Goal: Find specific page/section: Find specific page/section

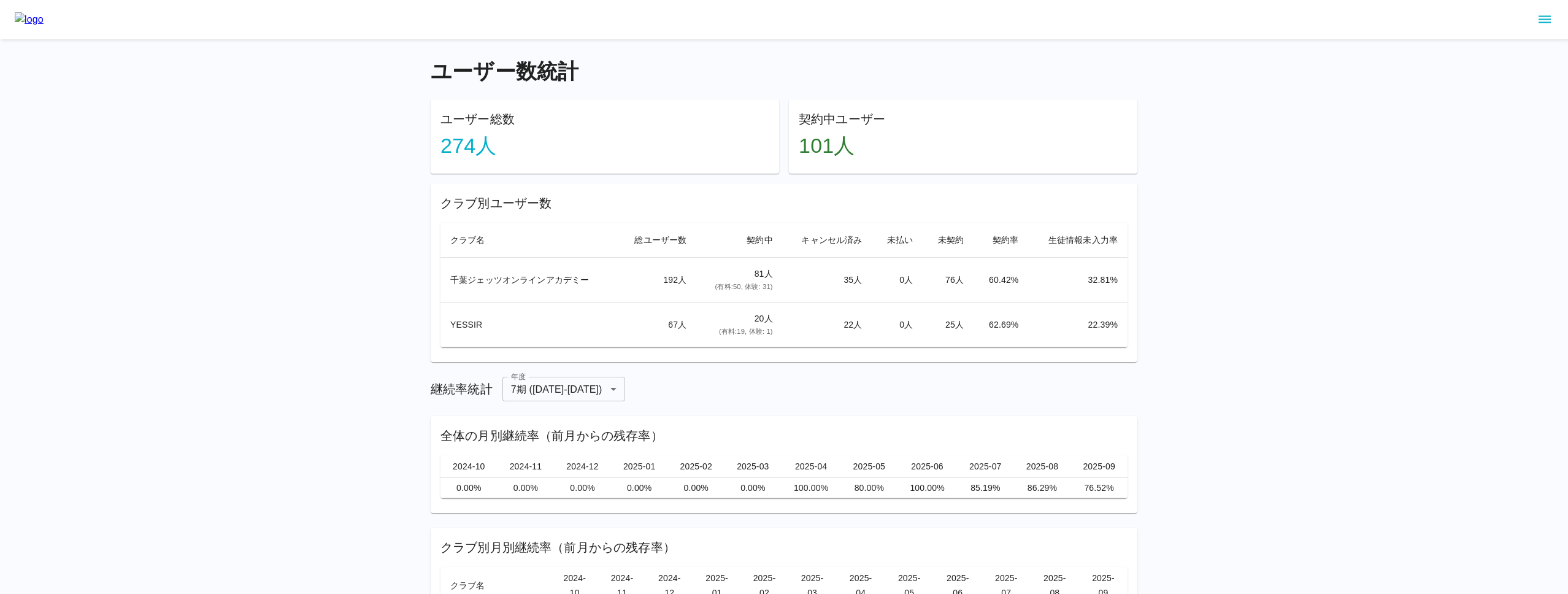
click at [1303, 53] on div "ユーザー数統計 ユーザー総数 274 人 契約中ユーザー 101 人 クラブ別ユーザー数 クラブ名 総ユーザー数 契約中 キャンセル済み 未払い 未契約 契約…" at bounding box center [784, 362] width 1568 height 725
click at [316, 97] on div "ユーザー数統計 ユーザー総数 274 人 契約中ユーザー 101 人 クラブ別ユーザー数 クラブ名 総ユーザー数 契約中 キャンセル済み 未払い 未契約 契約…" at bounding box center [784, 362] width 1568 height 725
click at [1229, 146] on div "ユーザー数統計 ユーザー総数 274 人 契約中ユーザー 101 人 クラブ別ユーザー数 クラブ名 総ユーザー数 契約中 キャンセル済み 未払い 未契約 契約…" at bounding box center [784, 362] width 1568 height 725
click at [1294, 143] on div "ユーザー数統計 ユーザー総数 274 人 契約中ユーザー 101 人 クラブ別ユーザー数 クラブ名 総ユーザー数 契約中 キャンセル済み 未払い 未契約 契約…" at bounding box center [784, 362] width 1568 height 725
click at [1547, 20] on icon "sidemenu" at bounding box center [1544, 19] width 15 height 15
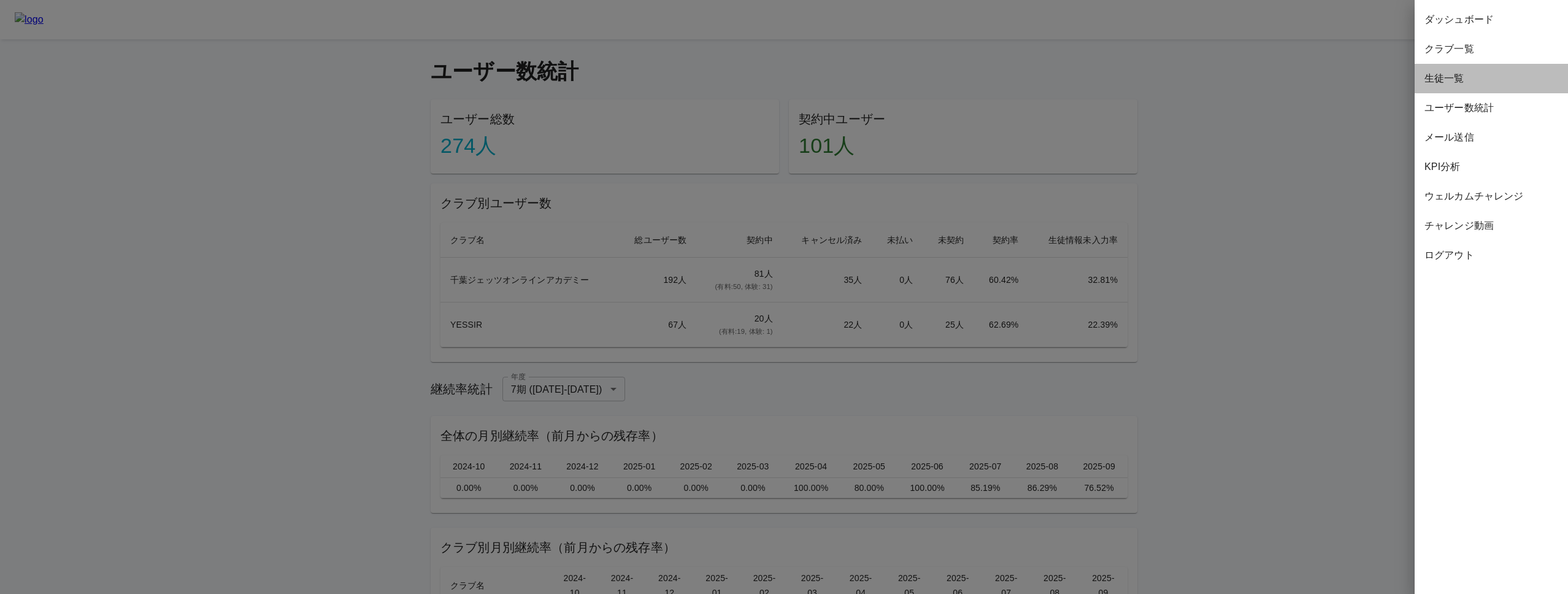
click at [1464, 78] on span "生徒一覧" at bounding box center [1491, 78] width 133 height 15
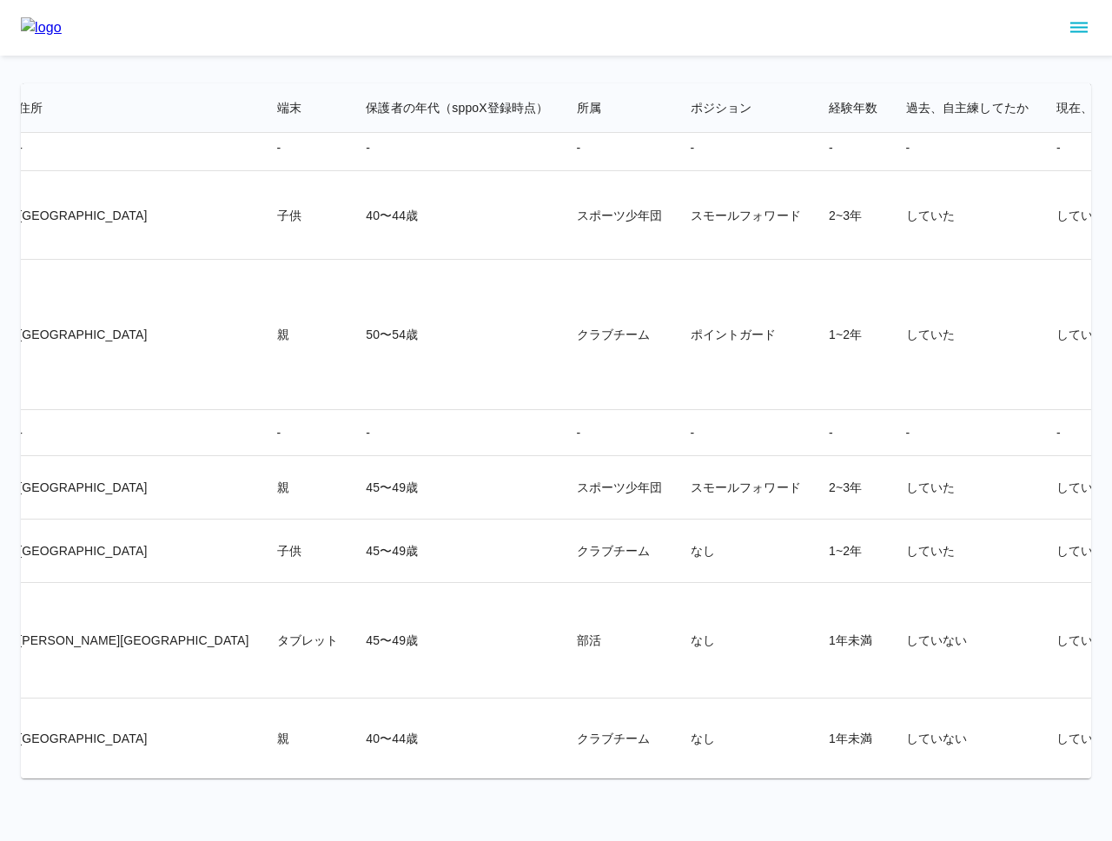
scroll to position [28301, 2066]
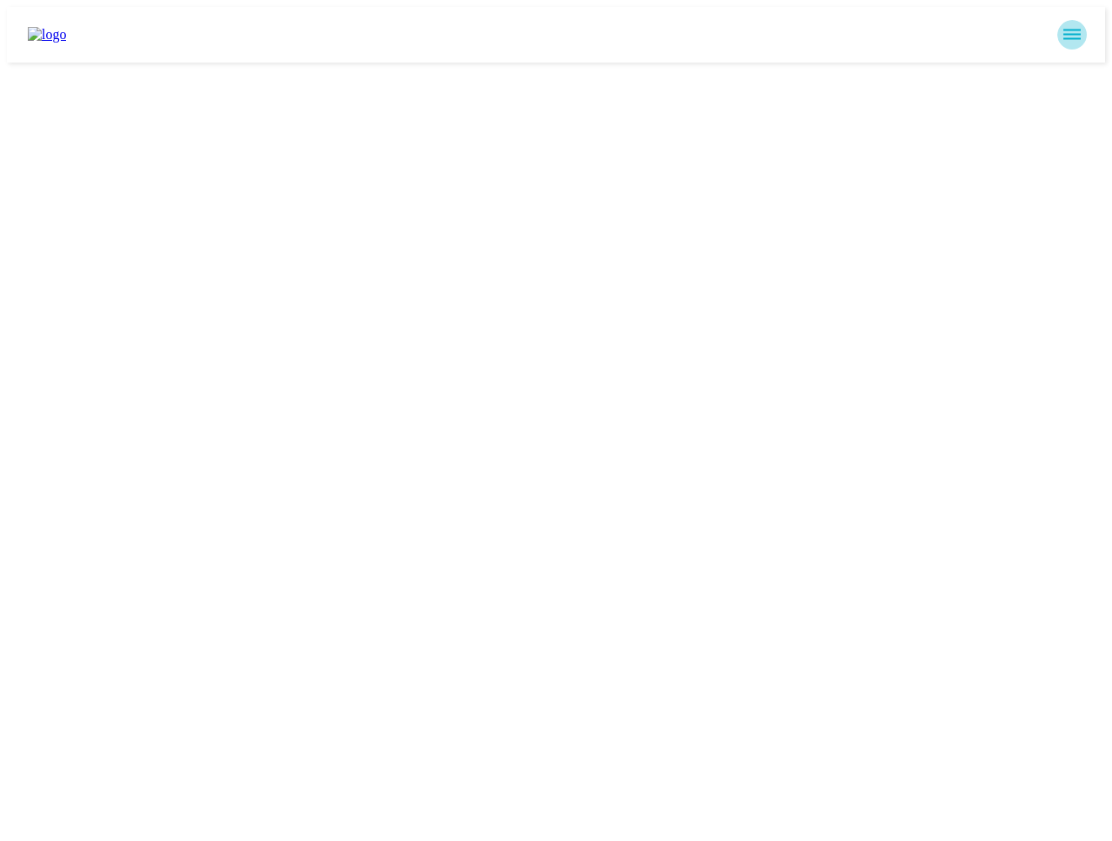
click at [1079, 29] on icon "sidemenu" at bounding box center [1071, 34] width 21 height 21
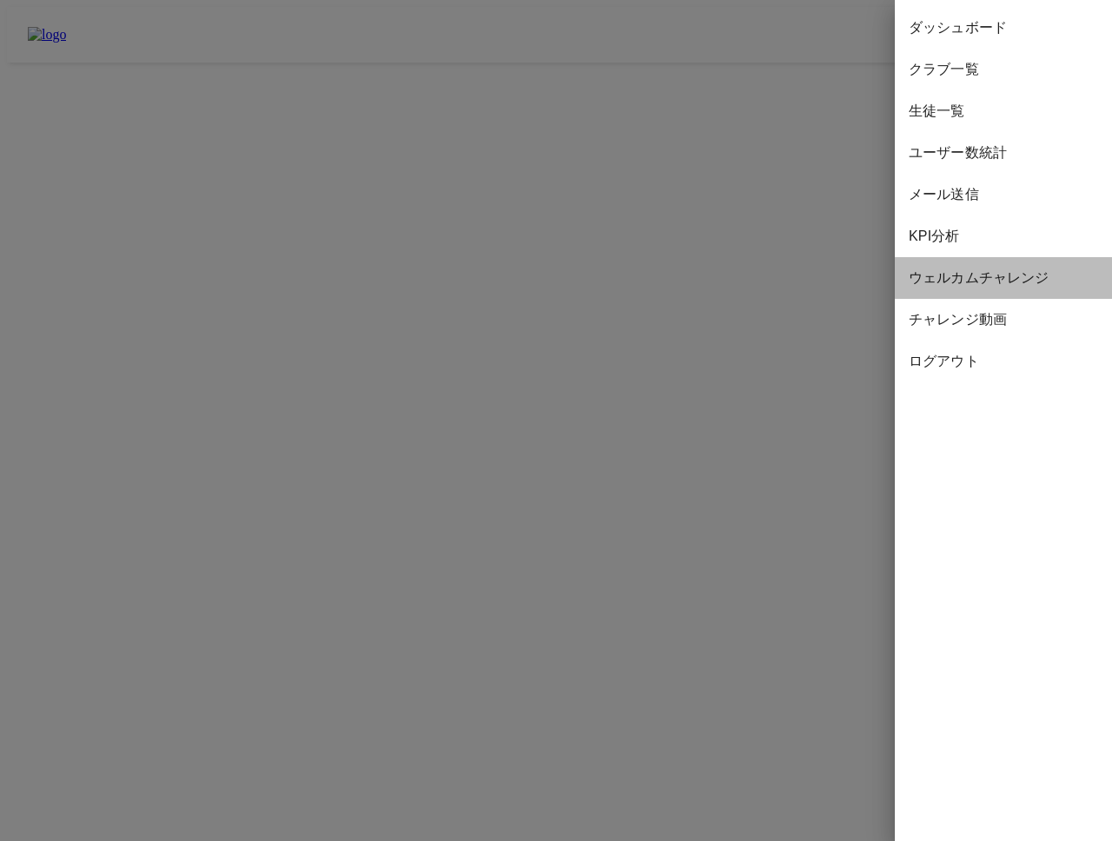
click at [986, 274] on span "ウェルカムチャレンジ" at bounding box center [1002, 277] width 189 height 21
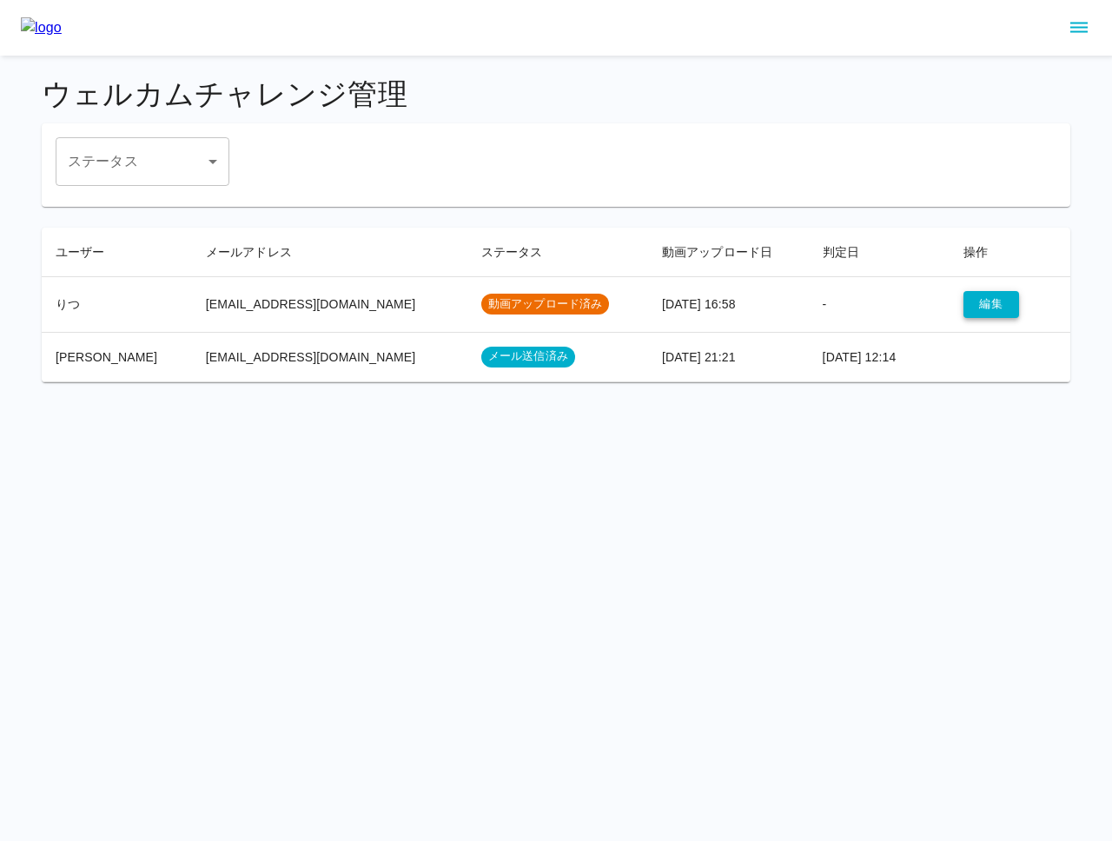
click at [963, 302] on button "編集" at bounding box center [991, 304] width 56 height 27
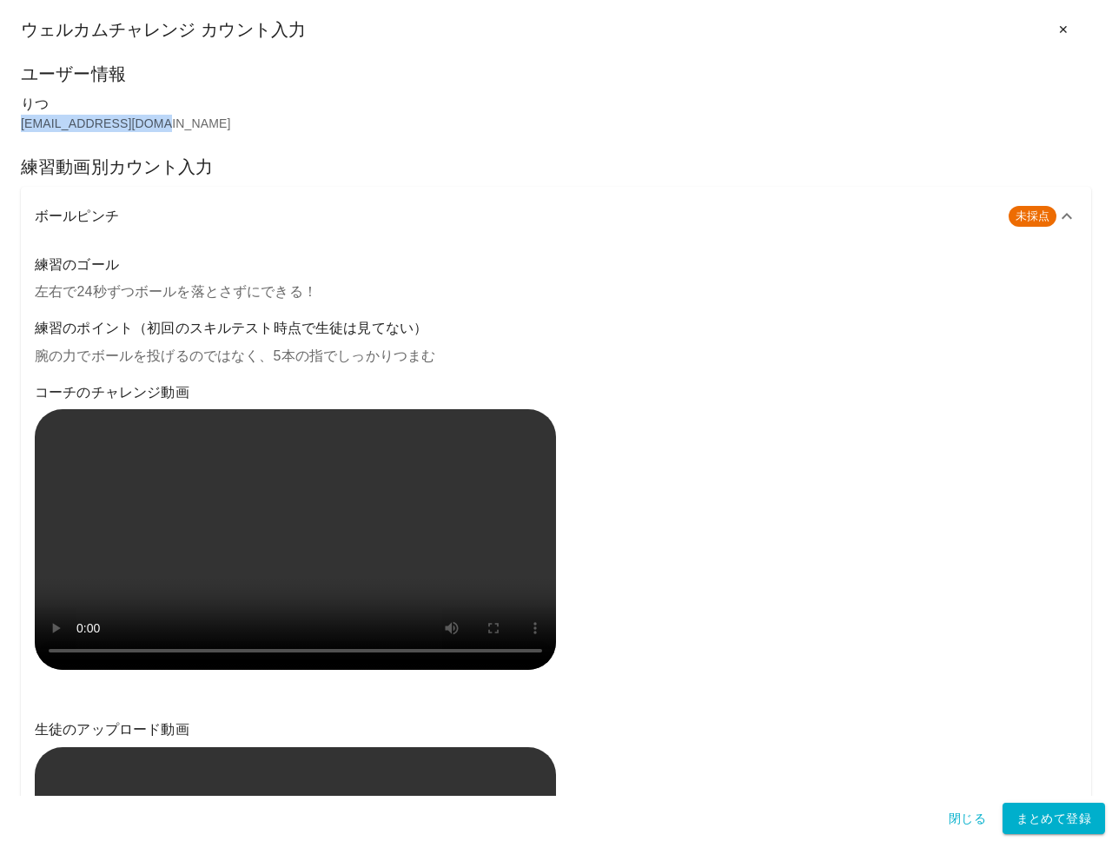
drag, startPoint x: 180, startPoint y: 127, endPoint x: 21, endPoint y: 121, distance: 159.0
click at [21, 121] on p "[EMAIL_ADDRESS][DOMAIN_NAME]" at bounding box center [556, 123] width 1070 height 17
copy p "[EMAIL_ADDRESS][DOMAIN_NAME]"
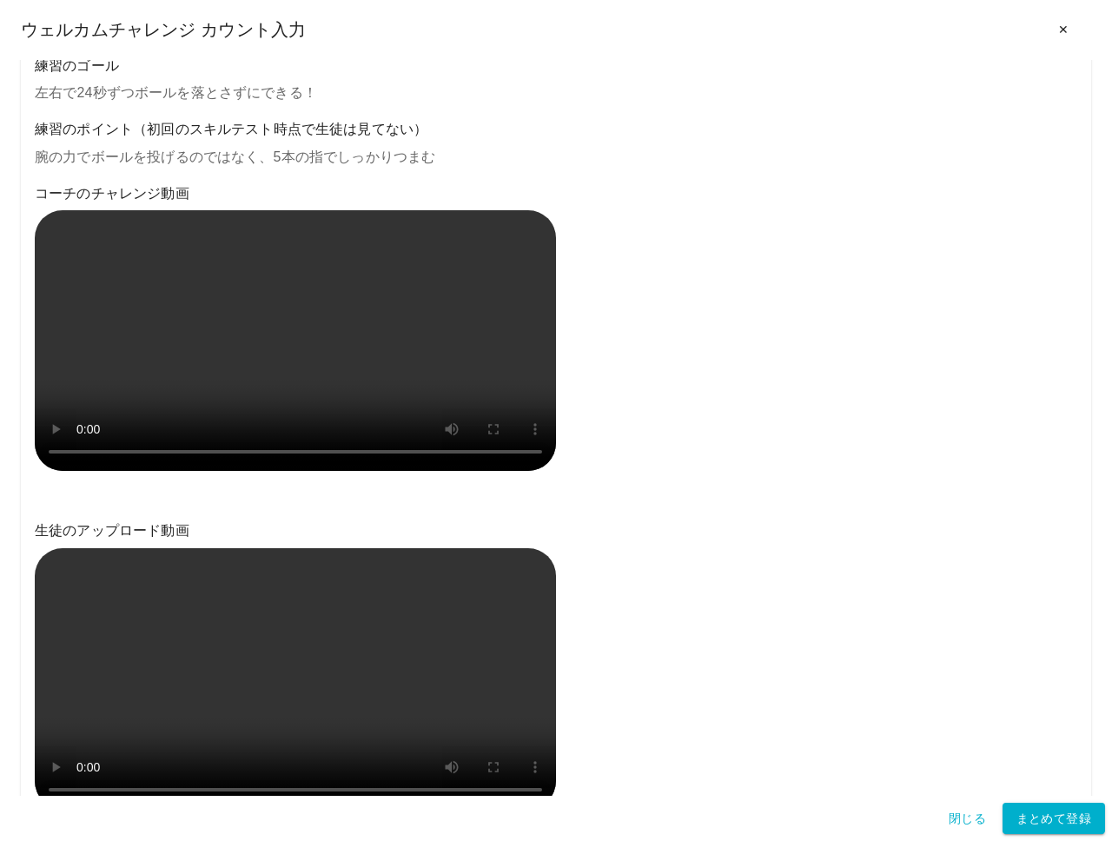
scroll to position [215, 0]
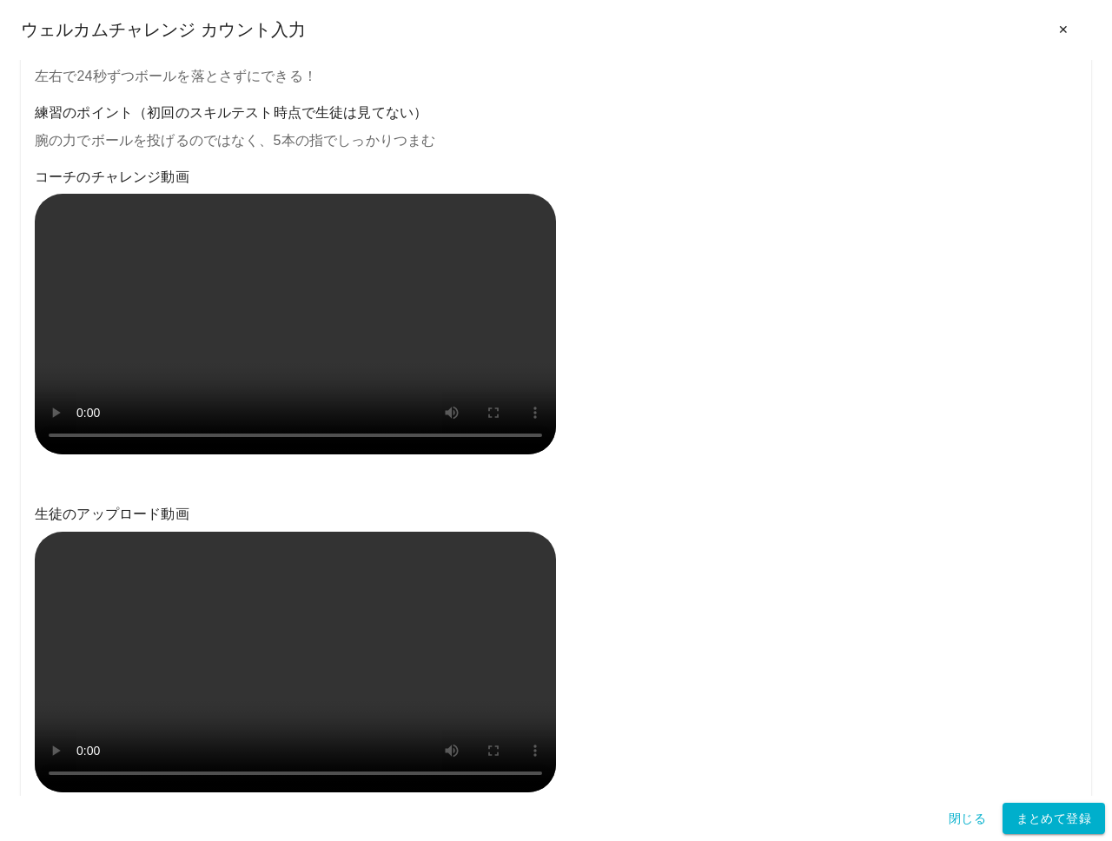
click at [156, 518] on div "練習のゴール 左右で24秒ずつボールを落とさずにできる！ 練習のポイント（初回のスキルテスト時点で生徒は見てない） 腕の力でボールを投げるのではなく、5本の指…" at bounding box center [556, 534] width 1042 height 995
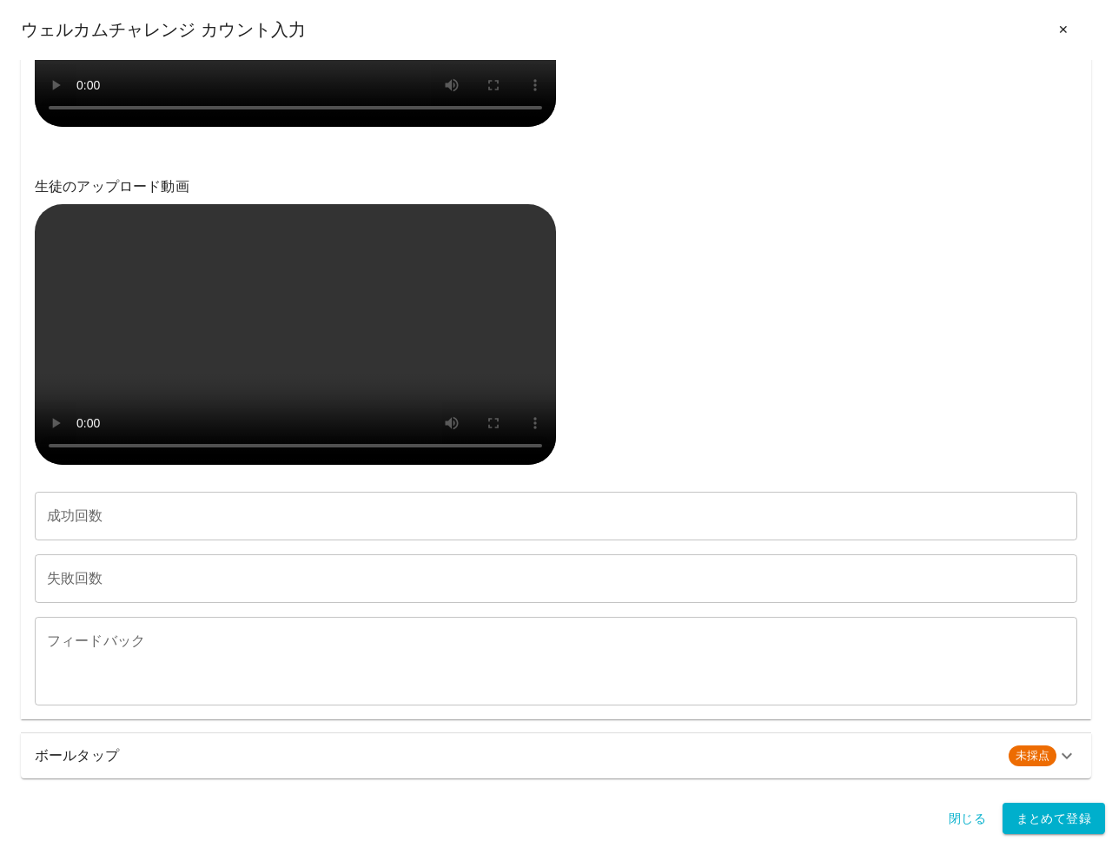
scroll to position [907, 0]
